Goal: Task Accomplishment & Management: Use online tool/utility

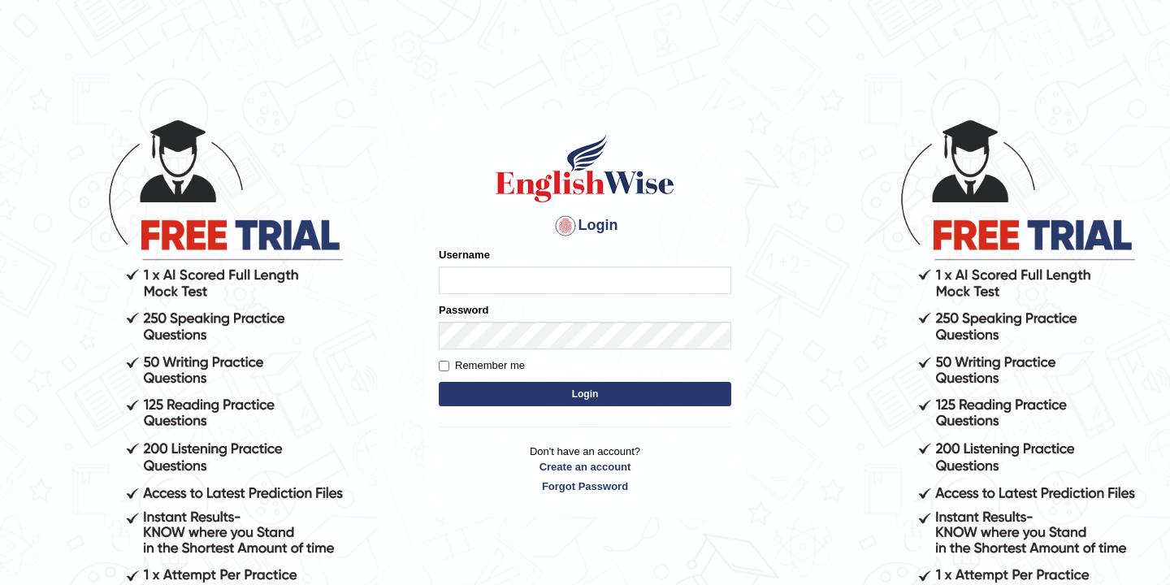
type input "bikramgurung_parramatta"
click at [589, 392] on button "Login" at bounding box center [585, 394] width 292 height 24
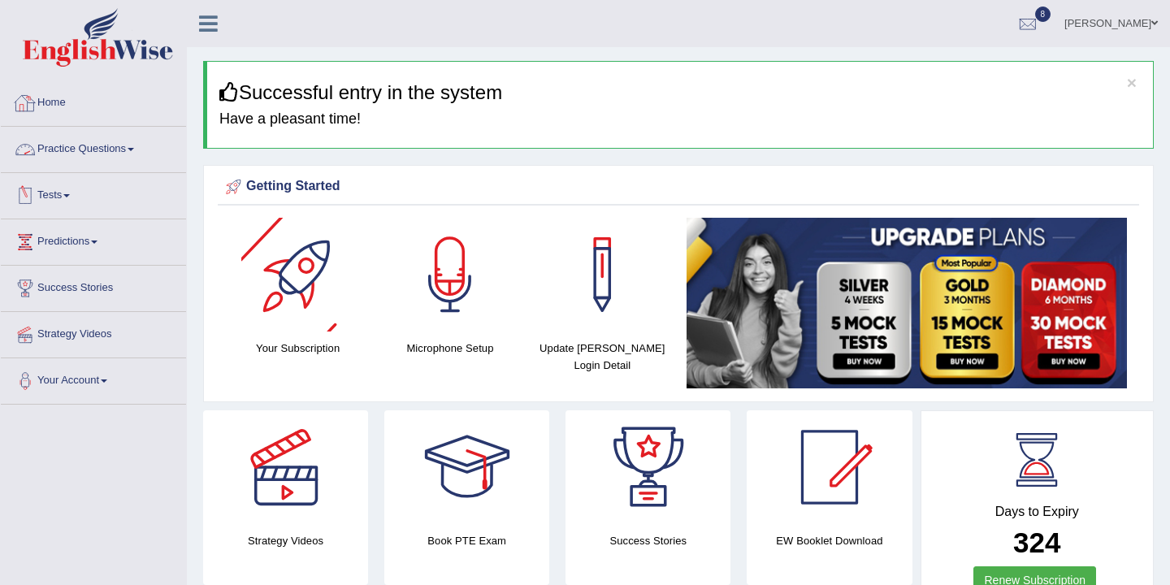
click at [67, 193] on link "Tests" at bounding box center [93, 193] width 185 height 41
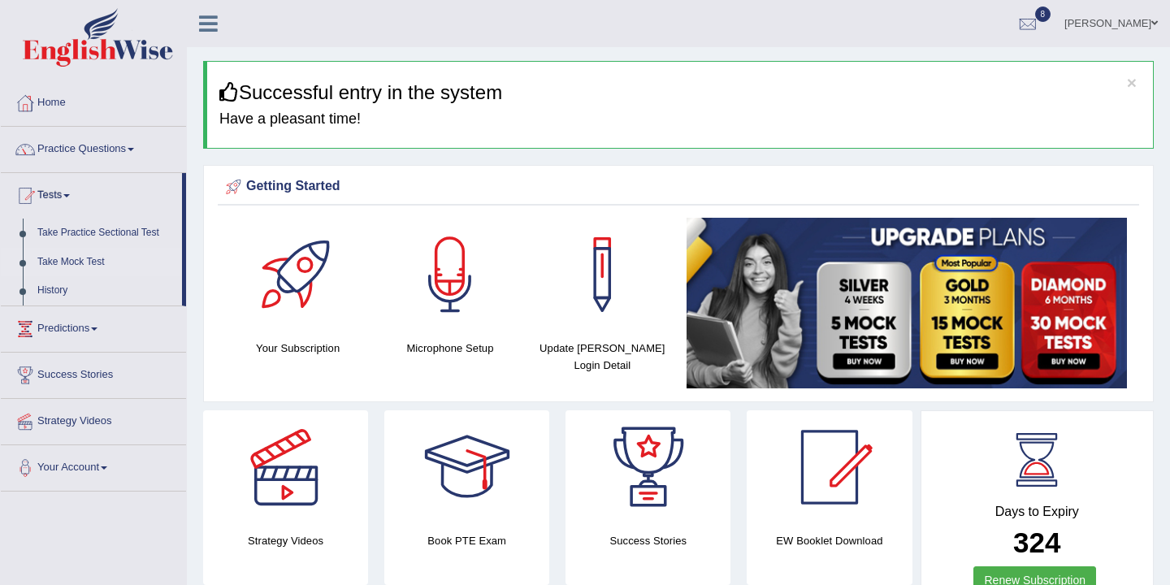
click at [89, 265] on link "Take Mock Test" at bounding box center [106, 262] width 152 height 29
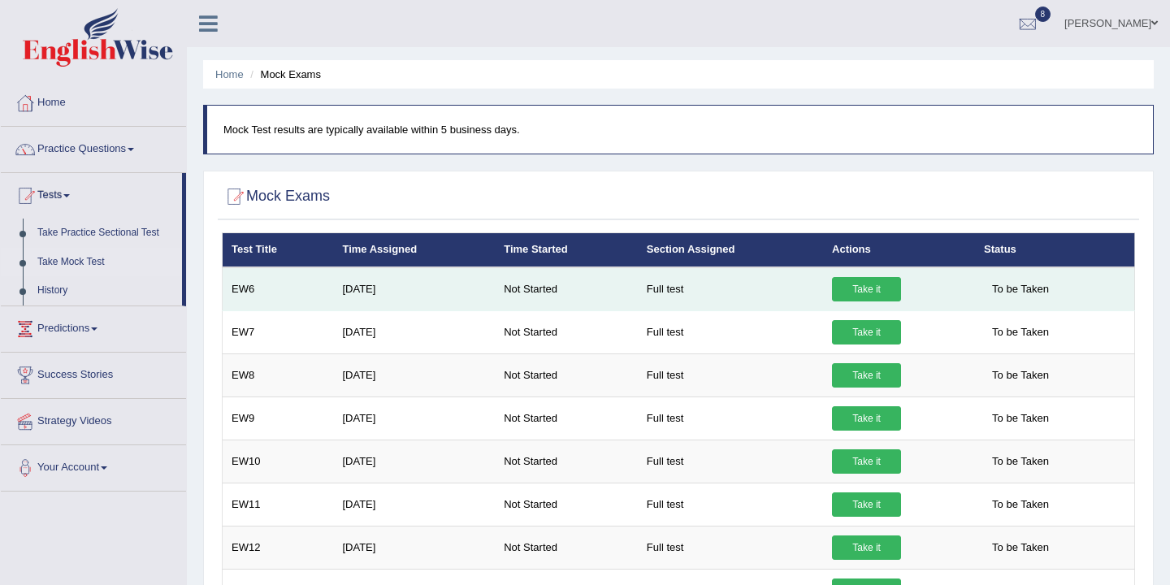
click at [865, 293] on link "Take it" at bounding box center [866, 289] width 69 height 24
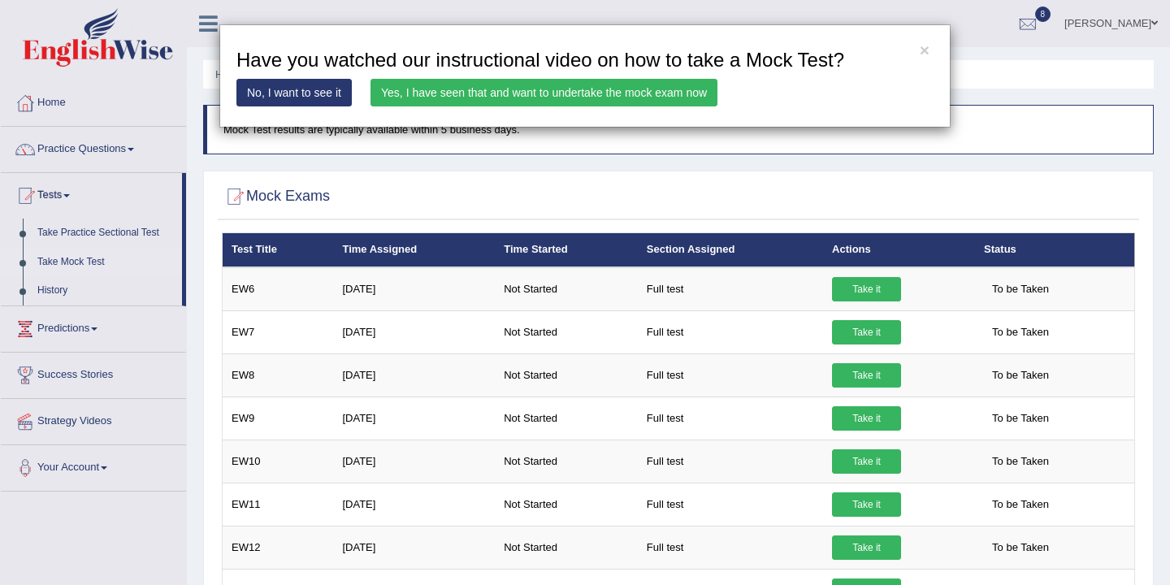
click at [544, 94] on link "Yes, I have seen that and want to undertake the mock exam now" at bounding box center [543, 93] width 347 height 28
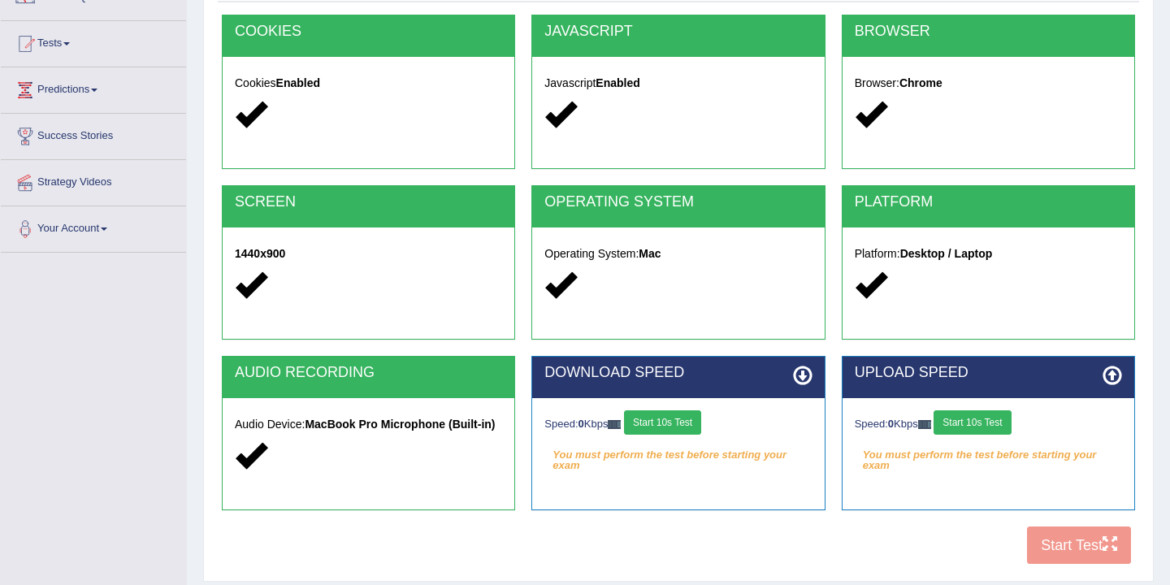
scroll to position [268, 0]
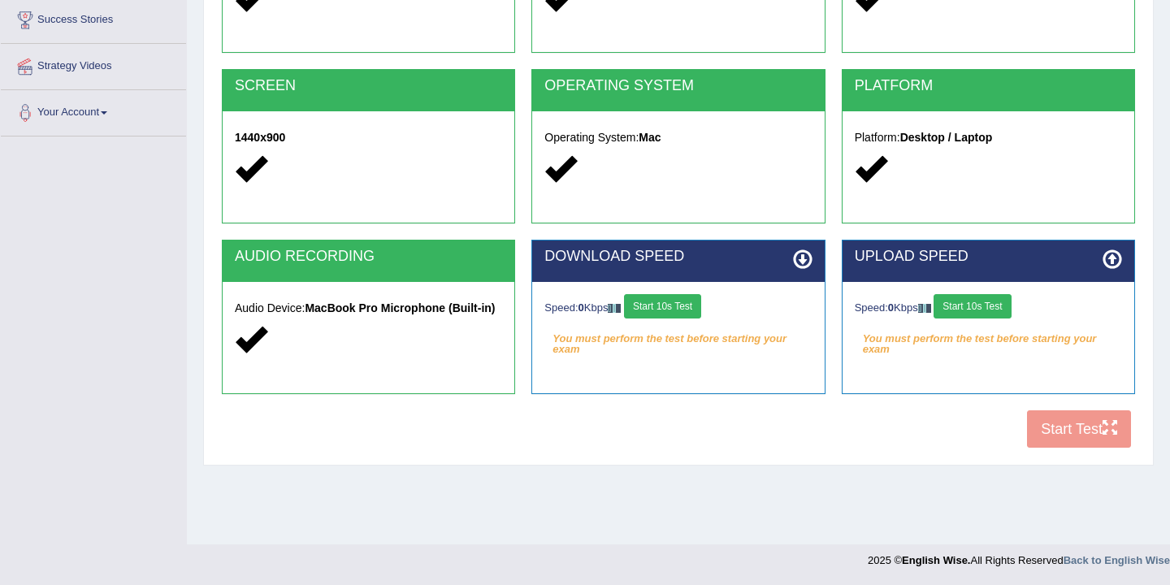
click at [669, 311] on button "Start 10s Test" at bounding box center [662, 306] width 77 height 24
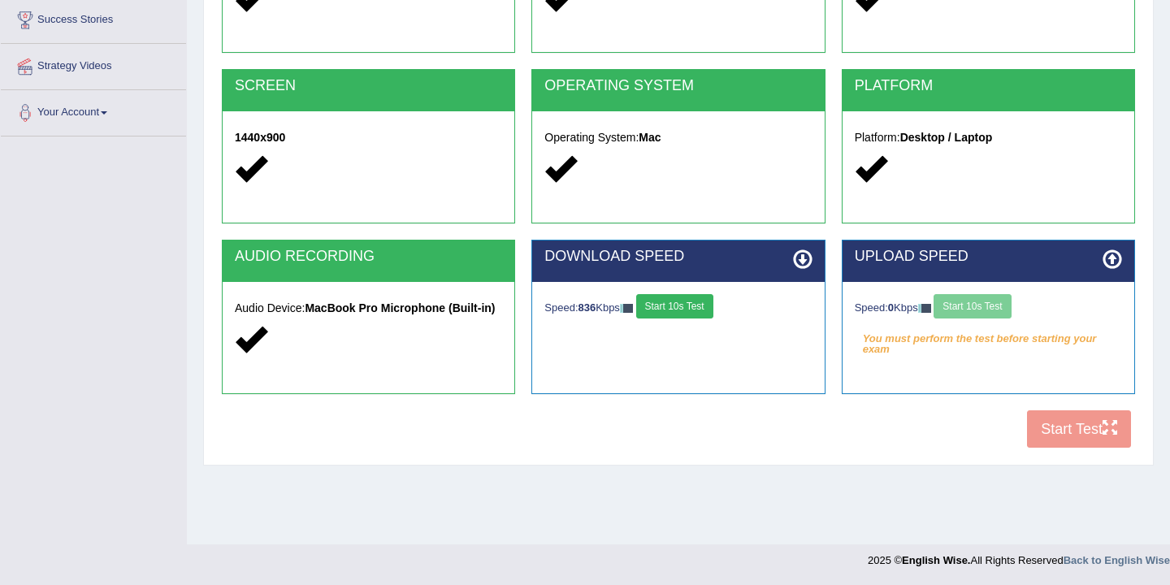
click at [988, 314] on div "Speed: 0 Kbps Start 10s Test" at bounding box center [988, 308] width 267 height 28
click at [989, 314] on button "Start 10s Test" at bounding box center [971, 306] width 77 height 24
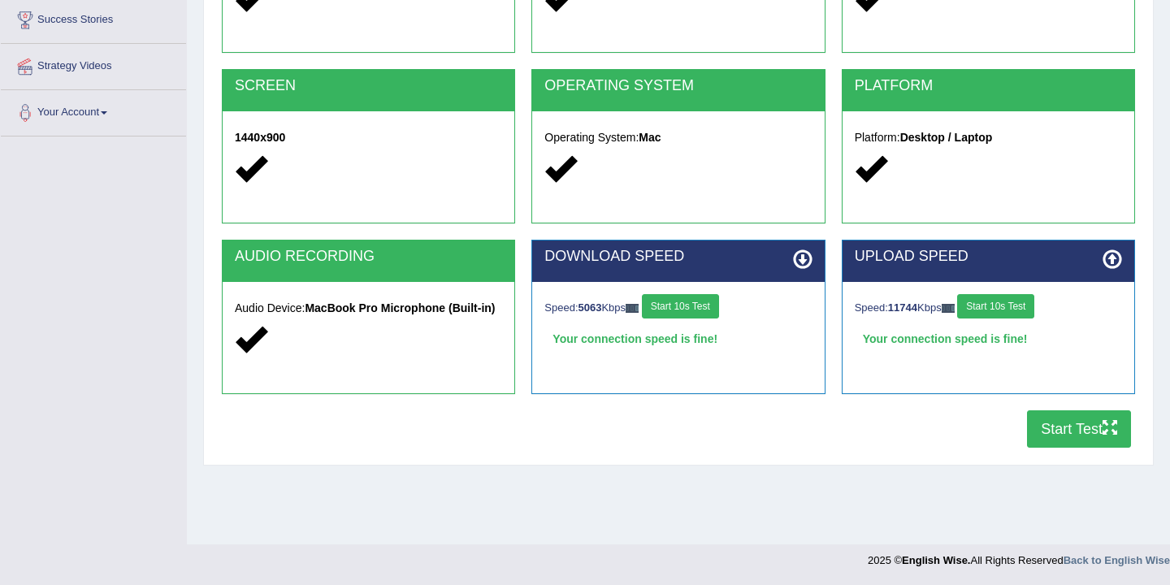
click at [1076, 433] on button "Start Test" at bounding box center [1079, 428] width 104 height 37
